Goal: Transaction & Acquisition: Register for event/course

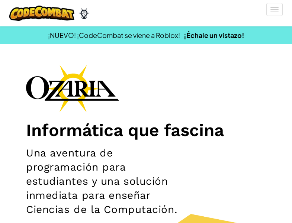
scroll to position [186, 0]
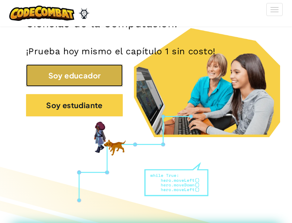
click at [67, 77] on button "Soy educador" at bounding box center [74, 75] width 97 height 22
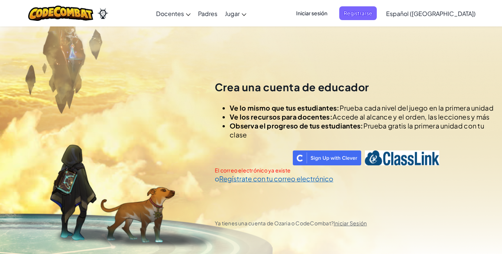
click at [292, 15] on span "Iniciar sesión" at bounding box center [312, 13] width 40 height 14
